Goal: Transaction & Acquisition: Obtain resource

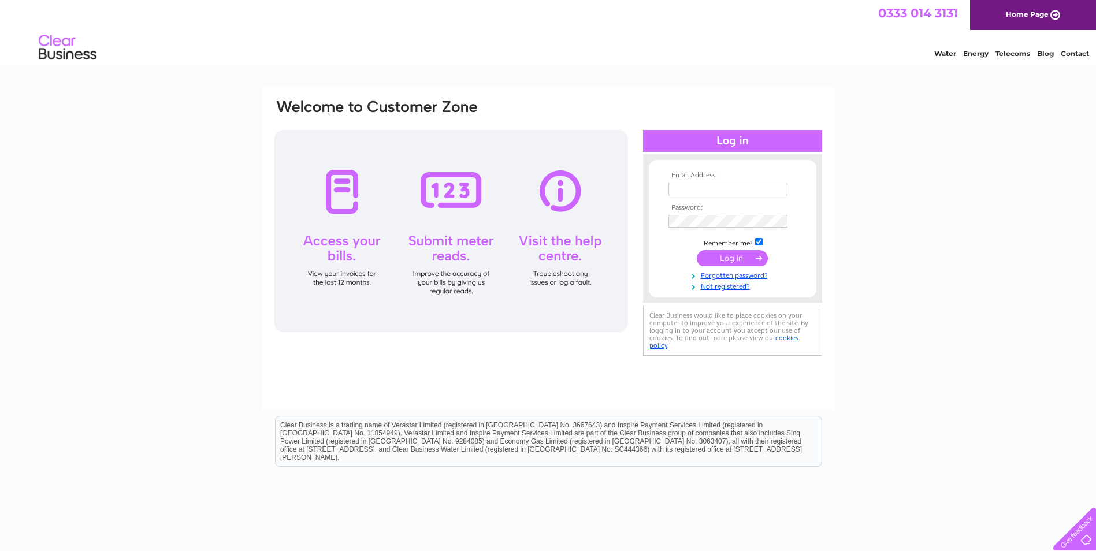
type input "[EMAIL_ADDRESS][DOMAIN_NAME]"
click at [744, 259] on input "submit" at bounding box center [732, 258] width 71 height 16
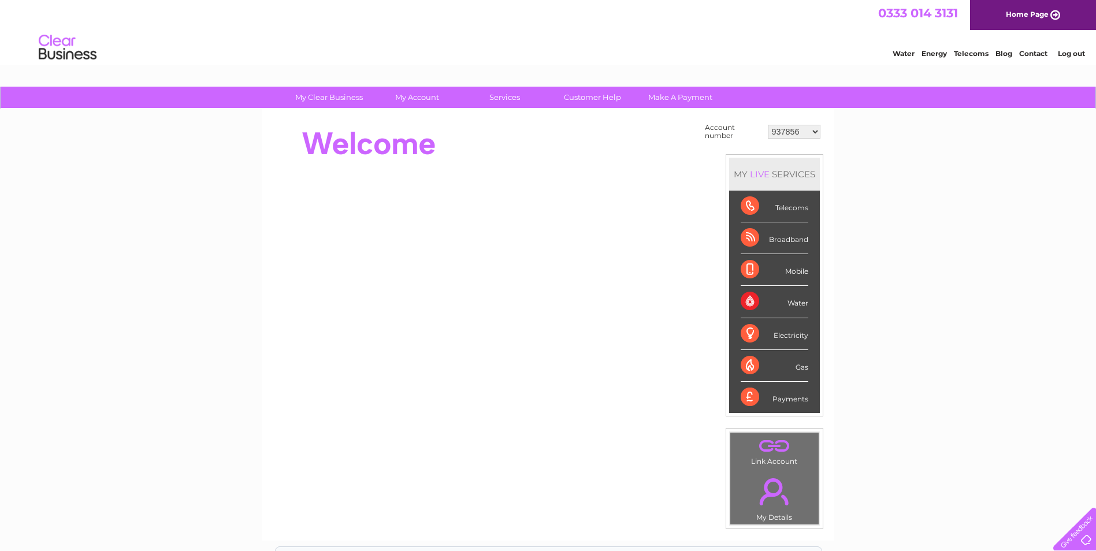
click at [794, 131] on select "937856 958583 1076199 1137817 1150426 1150429 1154455 30276143 30276732 3027965…" at bounding box center [794, 132] width 53 height 14
select select "1150426"
click at [768, 125] on select "937856 958583 1076199 1137817 1150426 1150429 1154455 30276143 30276732 3027965…" at bounding box center [794, 132] width 53 height 14
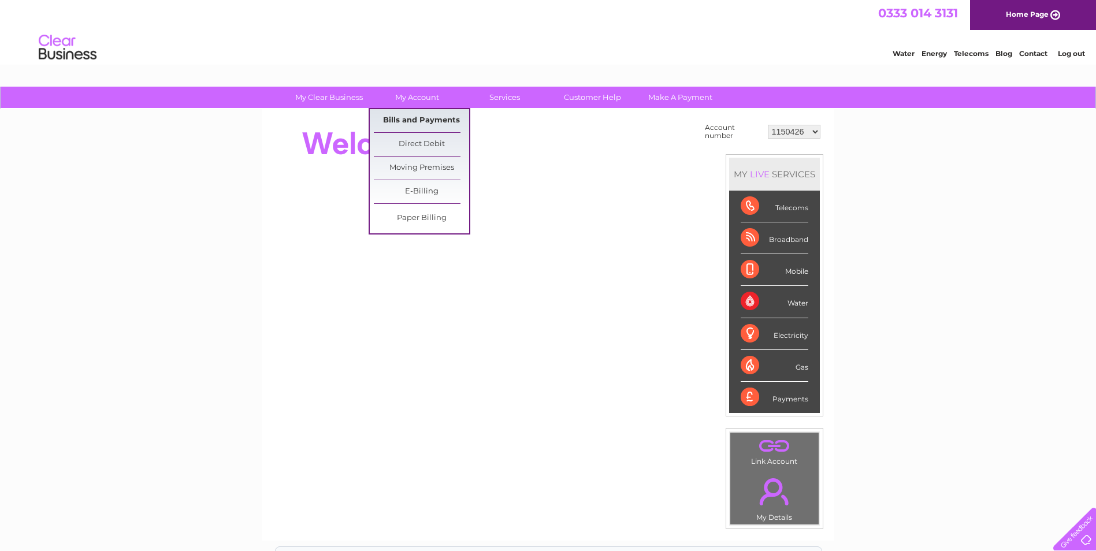
click at [429, 114] on link "Bills and Payments" at bounding box center [421, 120] width 95 height 23
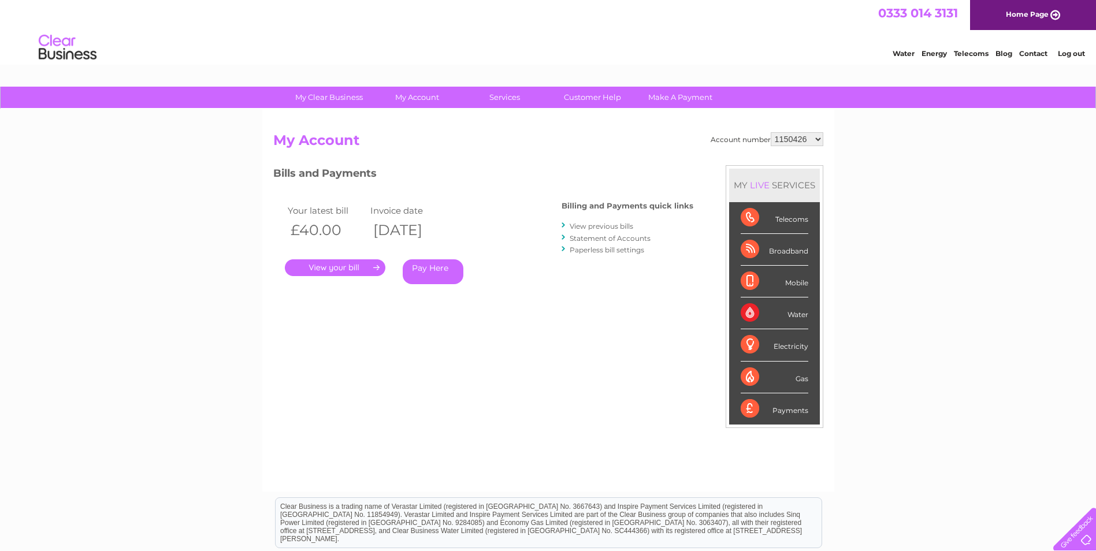
click at [623, 227] on link "View previous bills" at bounding box center [602, 226] width 64 height 9
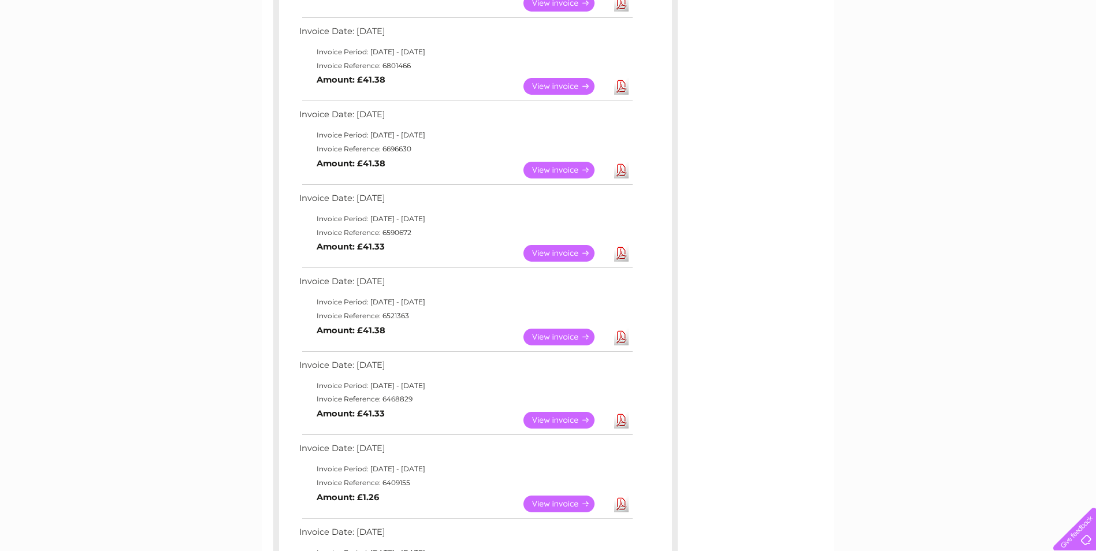
scroll to position [635, 0]
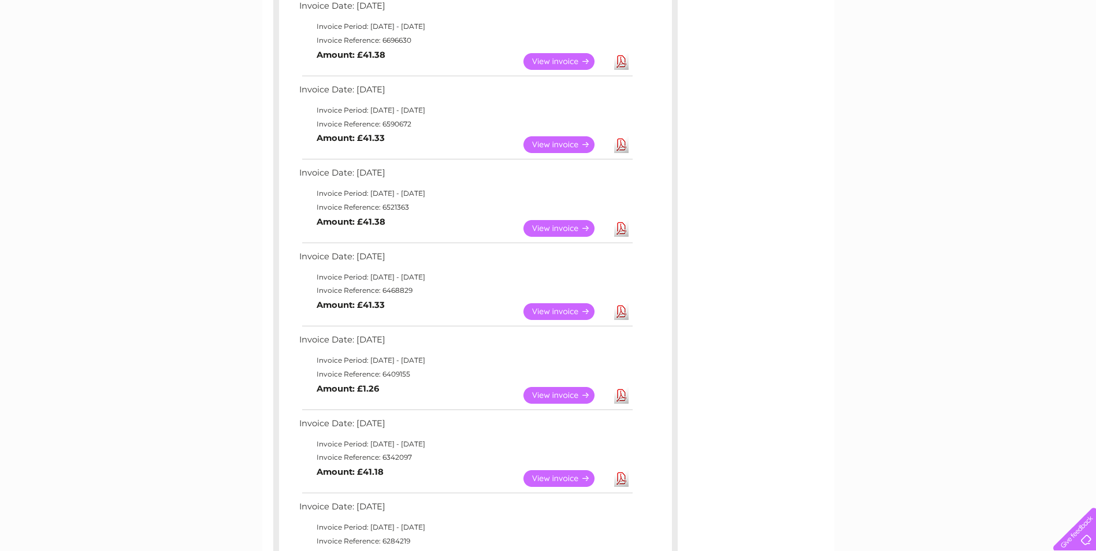
click at [194, 324] on div "My Clear Business Login Details My Details My Preferences Link Account My Accou…" at bounding box center [548, 142] width 1096 height 1382
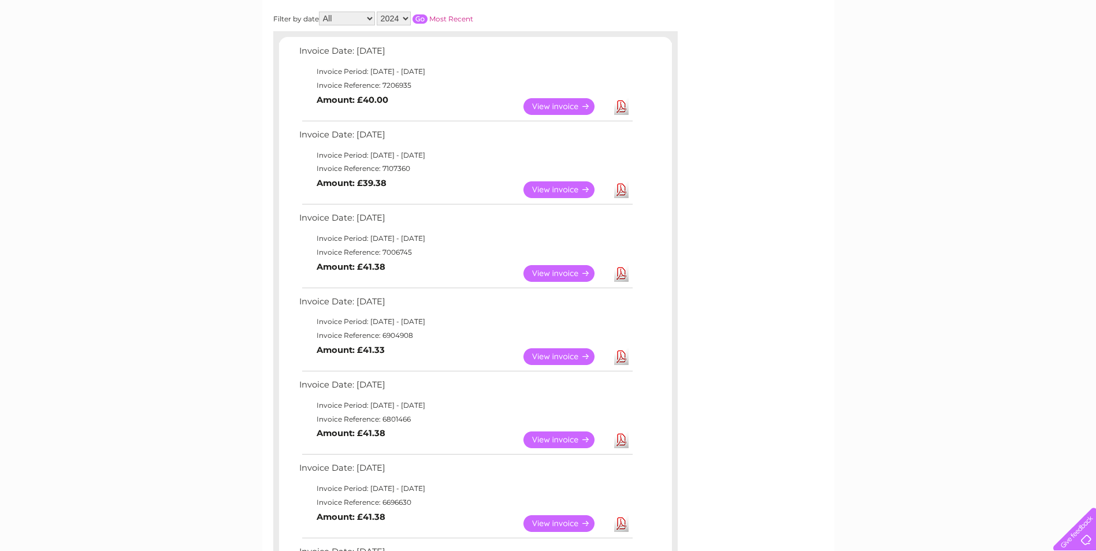
scroll to position [0, 0]
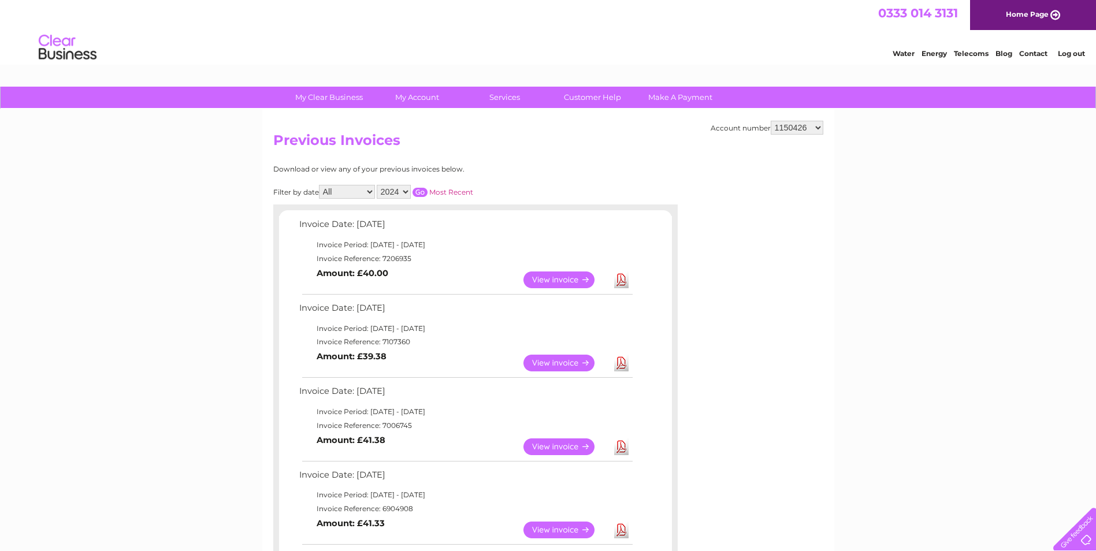
click at [622, 362] on link "Download" at bounding box center [621, 363] width 14 height 17
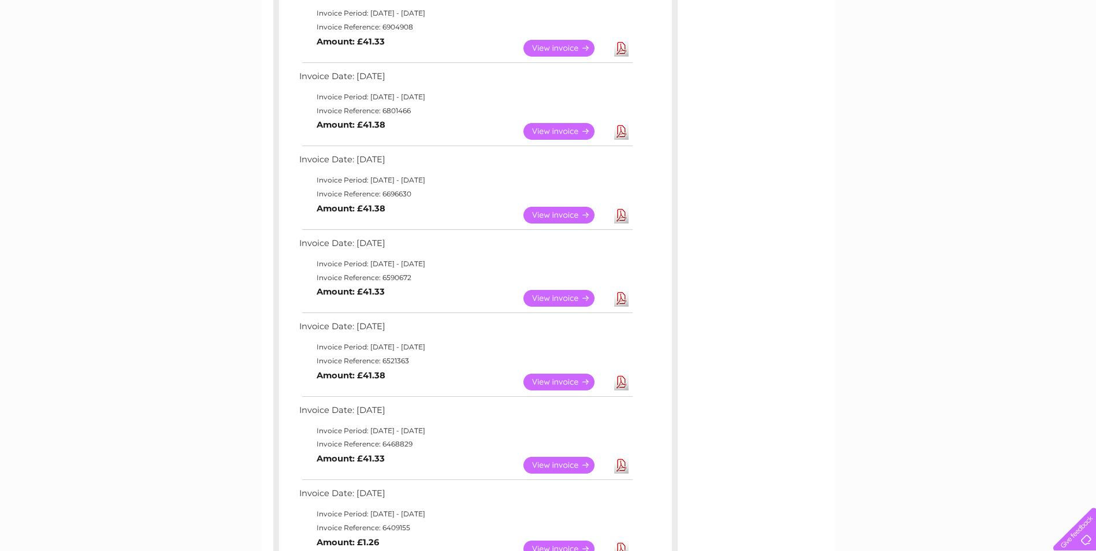
scroll to position [693, 0]
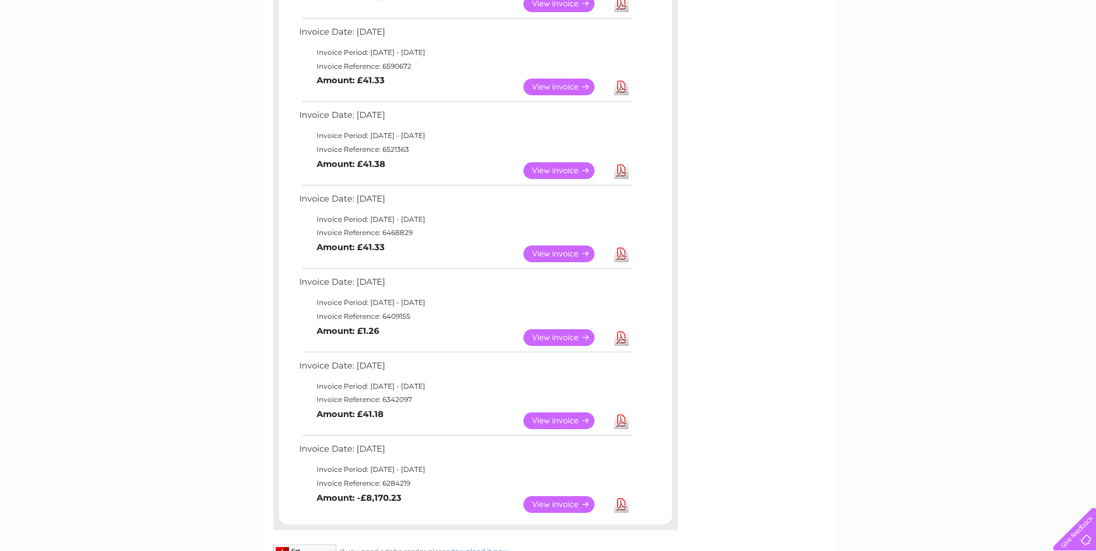
click at [561, 415] on link "View" at bounding box center [565, 420] width 85 height 17
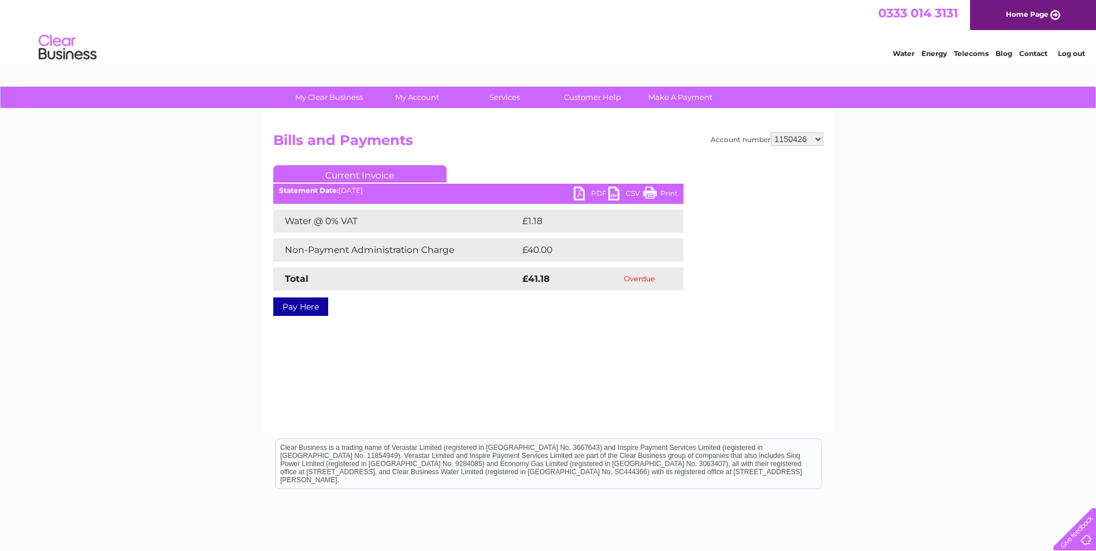
click at [585, 195] on link "PDF" at bounding box center [591, 195] width 35 height 17
click at [440, 344] on div "Account number 937856 958583 1076199 1137817 1150426 1150429 1154455 30276143 3…" at bounding box center [548, 270] width 572 height 323
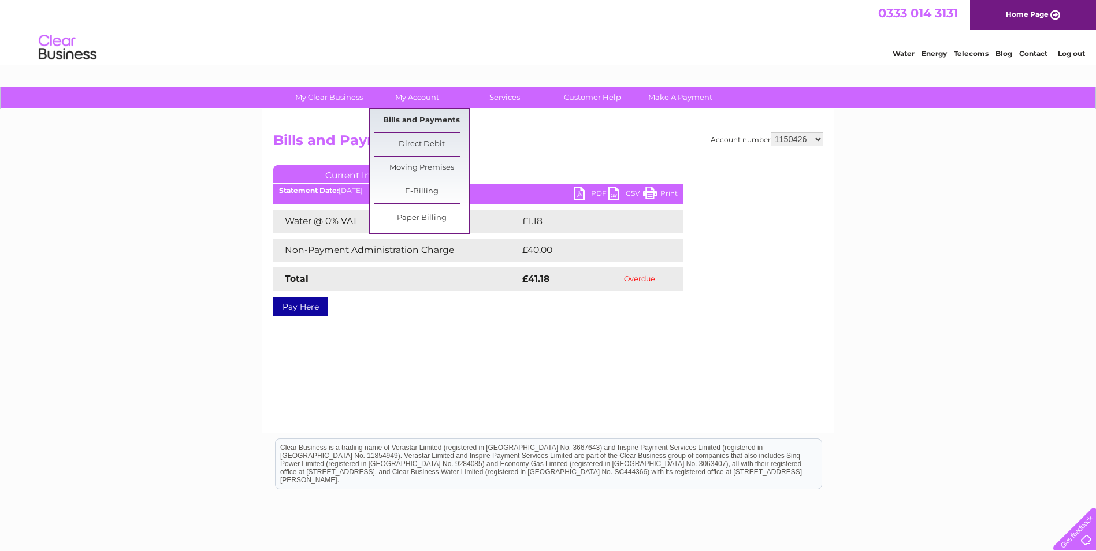
click at [430, 118] on link "Bills and Payments" at bounding box center [421, 120] width 95 height 23
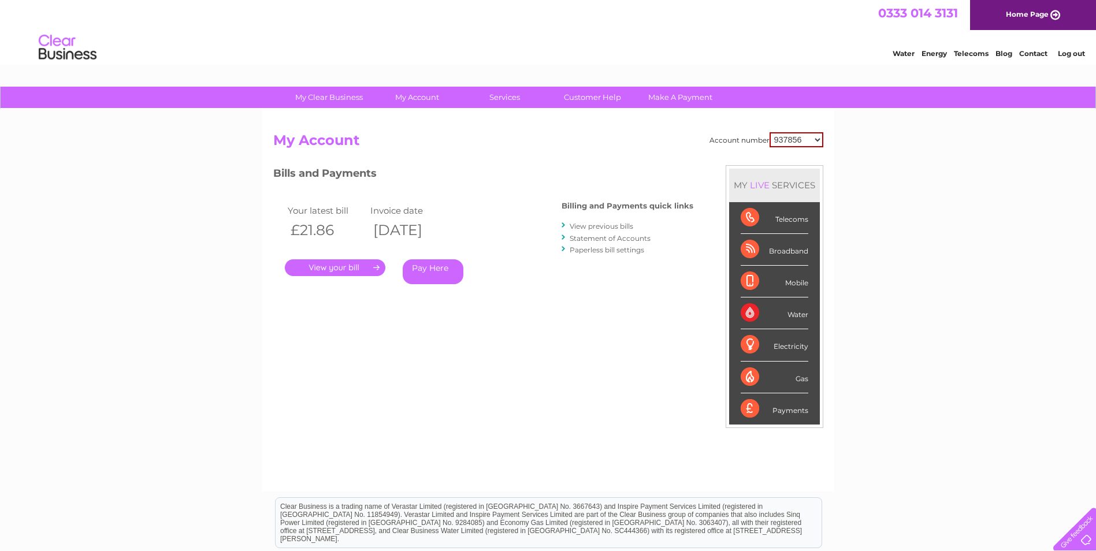
click at [596, 239] on link "Statement of Accounts" at bounding box center [610, 238] width 81 height 9
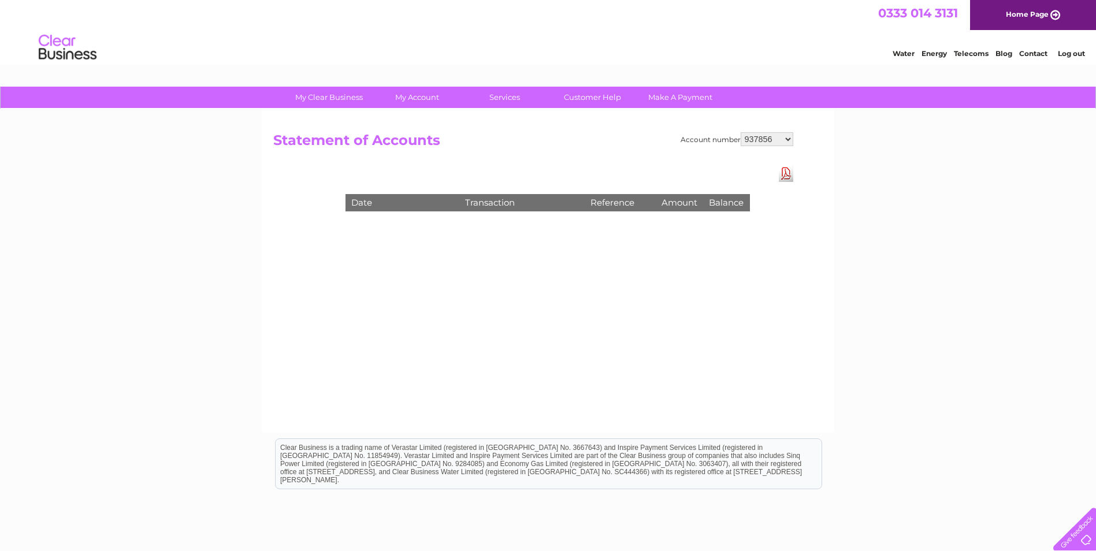
click at [767, 136] on select "937856 958583 1076199 1137817 1150426 1150429 1154455 30276143 30276732 3027965…" at bounding box center [767, 139] width 53 height 14
select select "1150426"
click at [741, 132] on select "937856 958583 1076199 1137817 1150426 1150429 1154455 30276143 30276732 3027965…" at bounding box center [767, 139] width 53 height 14
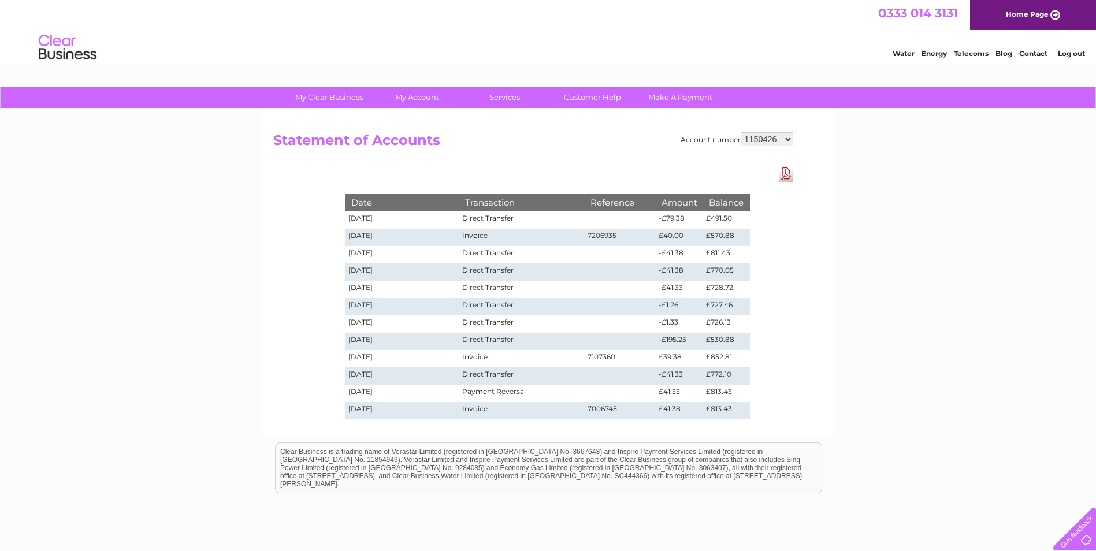
click at [821, 284] on div "Account number 937856 958583 1076199 1137817 1150426 1150429 1154455 30276143 3…" at bounding box center [548, 273] width 572 height 328
click at [797, 284] on div "Account number 937856 958583 1076199 1137817 1150426 1150429 1154455 30276143 3…" at bounding box center [548, 273] width 572 height 328
click at [279, 263] on div "Account number 937856 958583 1076199 1137817 1150426 1150429 1154455 30276143 3…" at bounding box center [548, 273] width 572 height 328
click at [790, 176] on link "Download Pdf" at bounding box center [786, 173] width 14 height 17
